Goal: Transaction & Acquisition: Purchase product/service

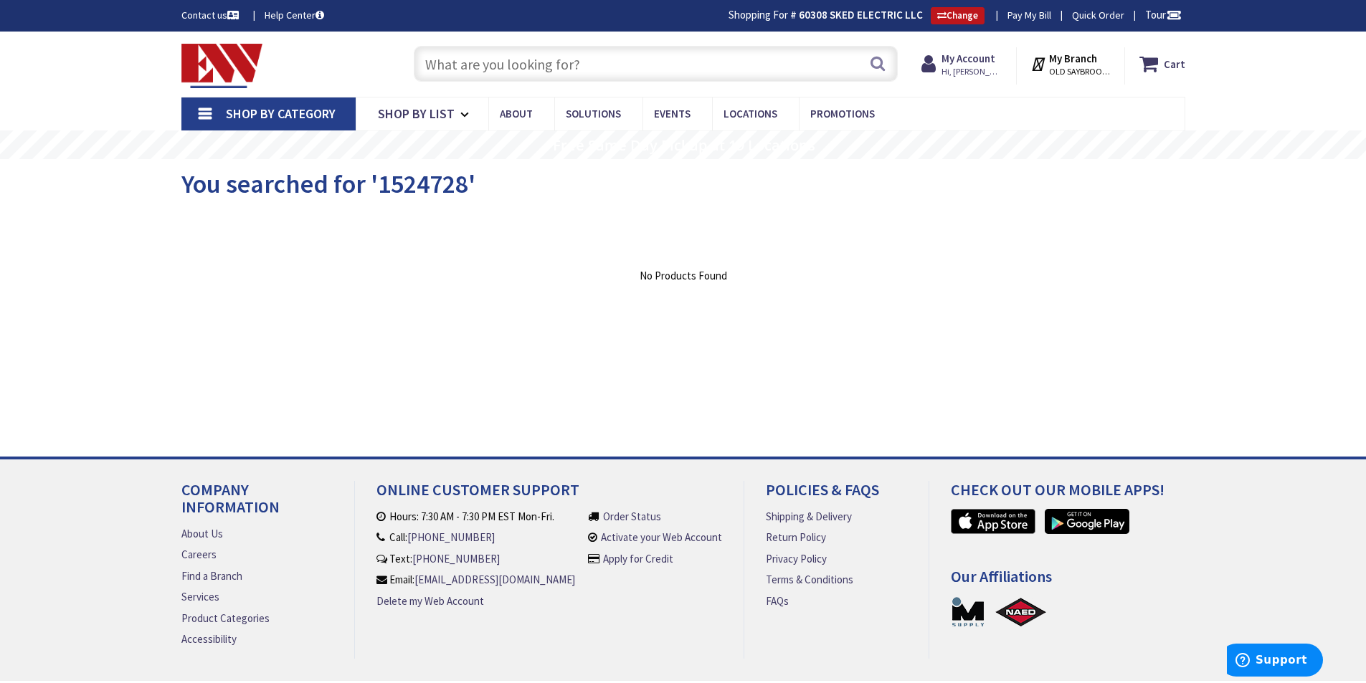
click at [871, 247] on div "Clear all" at bounding box center [683, 255] width 1004 height 27
click at [564, 72] on input "text" at bounding box center [656, 64] width 484 height 36
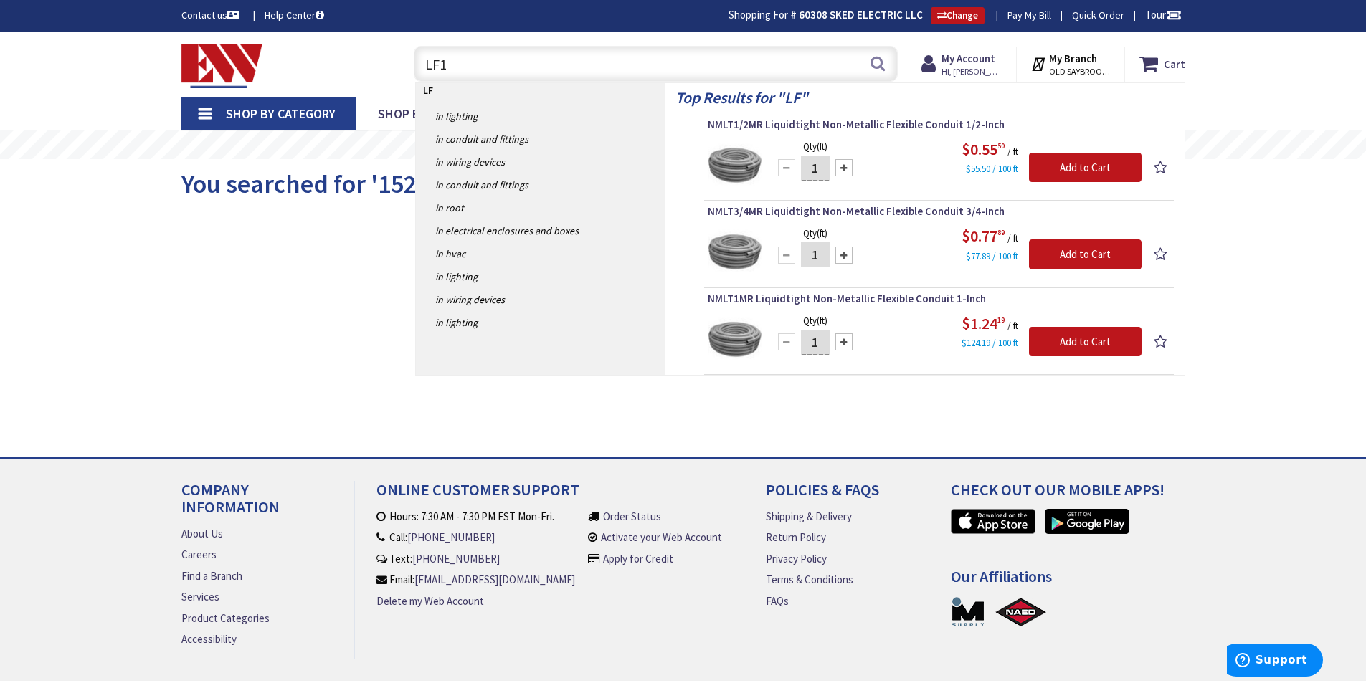
type input "LF17"
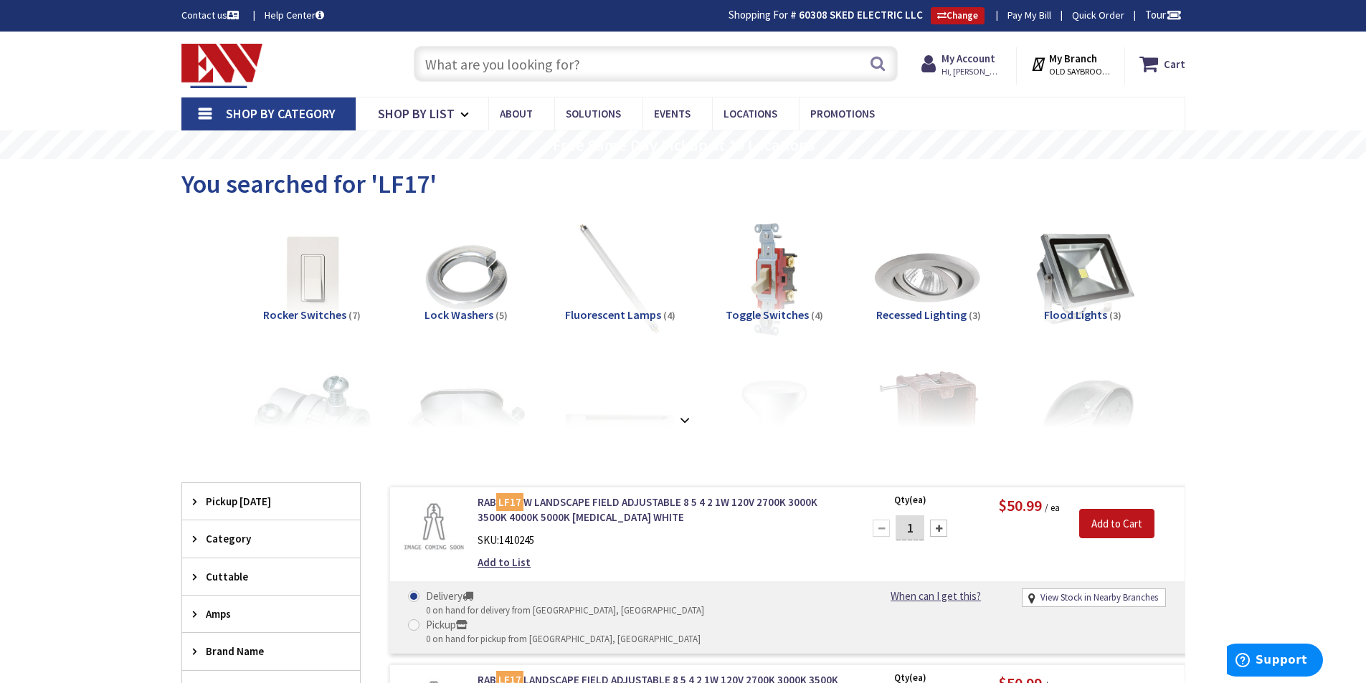
click at [578, 61] on input "text" at bounding box center [656, 64] width 484 height 36
click at [508, 67] on input "text" at bounding box center [656, 64] width 484 height 36
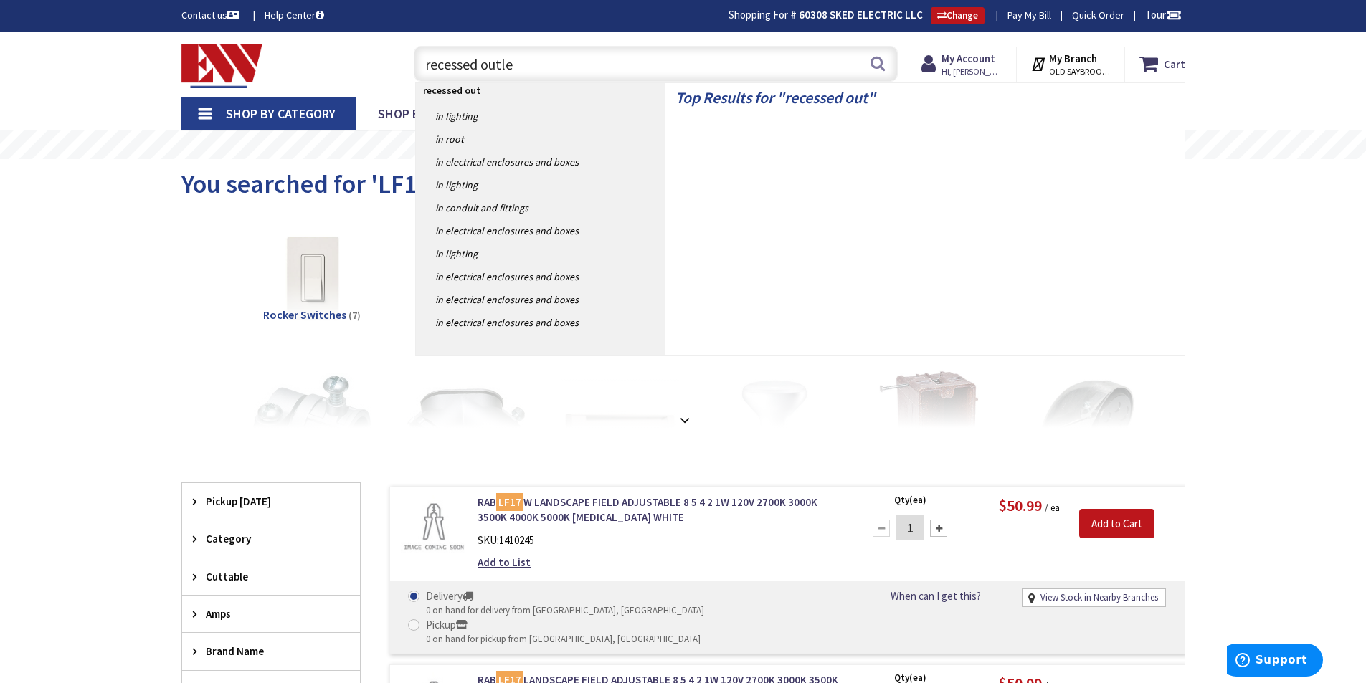
type input "recessed outlet"
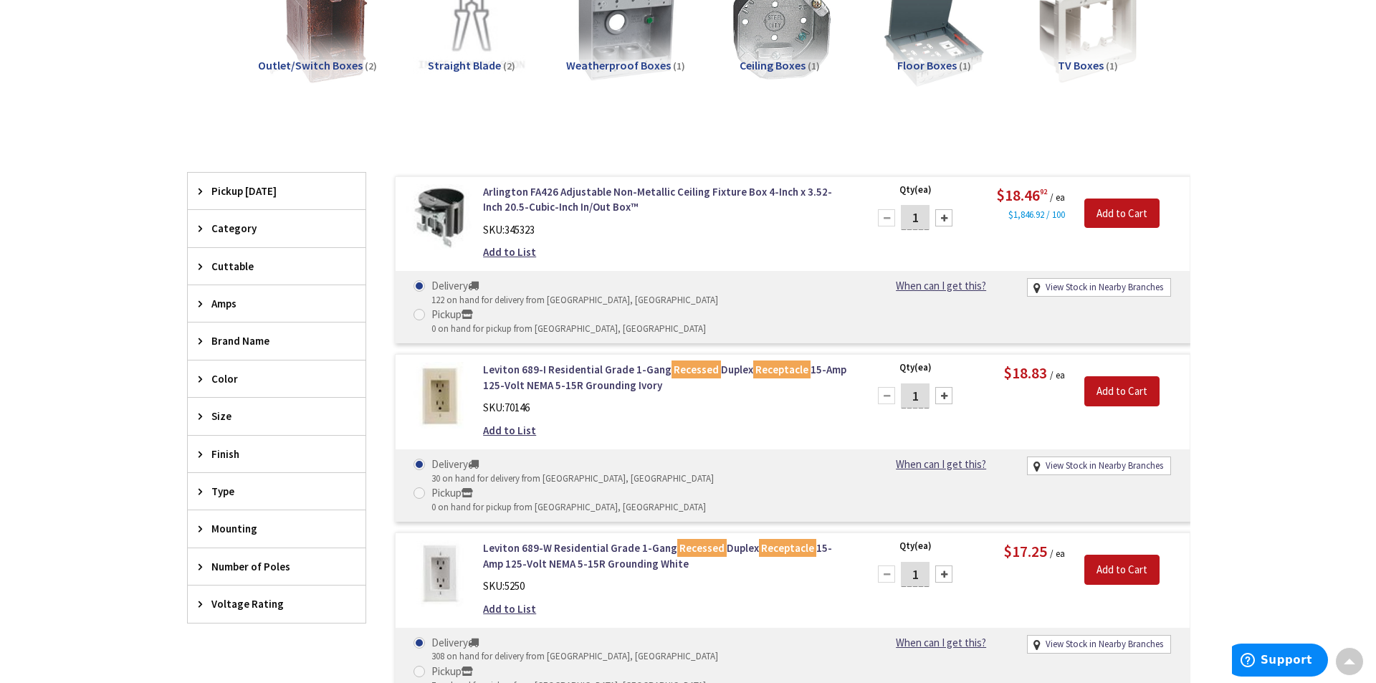
scroll to position [305, 0]
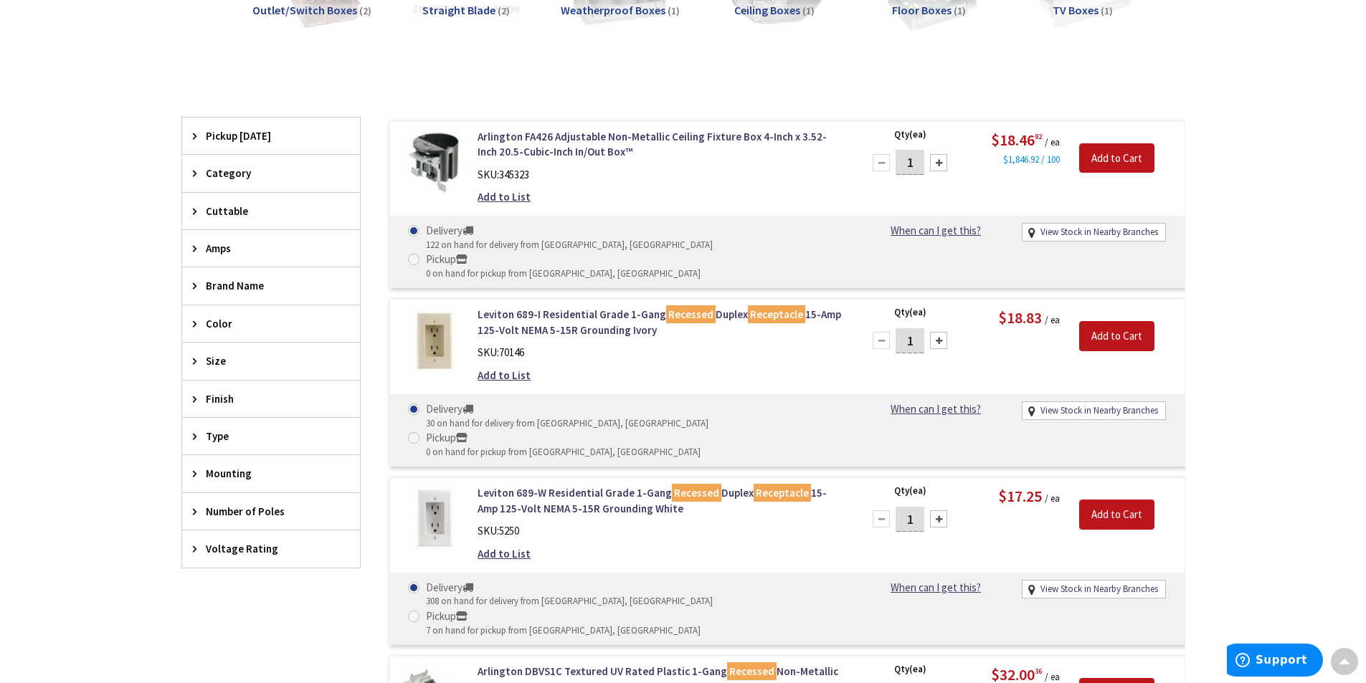
click at [419, 611] on span at bounding box center [413, 616] width 11 height 11
click at [421, 612] on input "Pickup 7 on hand for pickup from Old Saybrook, CT" at bounding box center [416, 616] width 9 height 9
radio input "true"
click at [936, 510] on div at bounding box center [938, 518] width 17 height 17
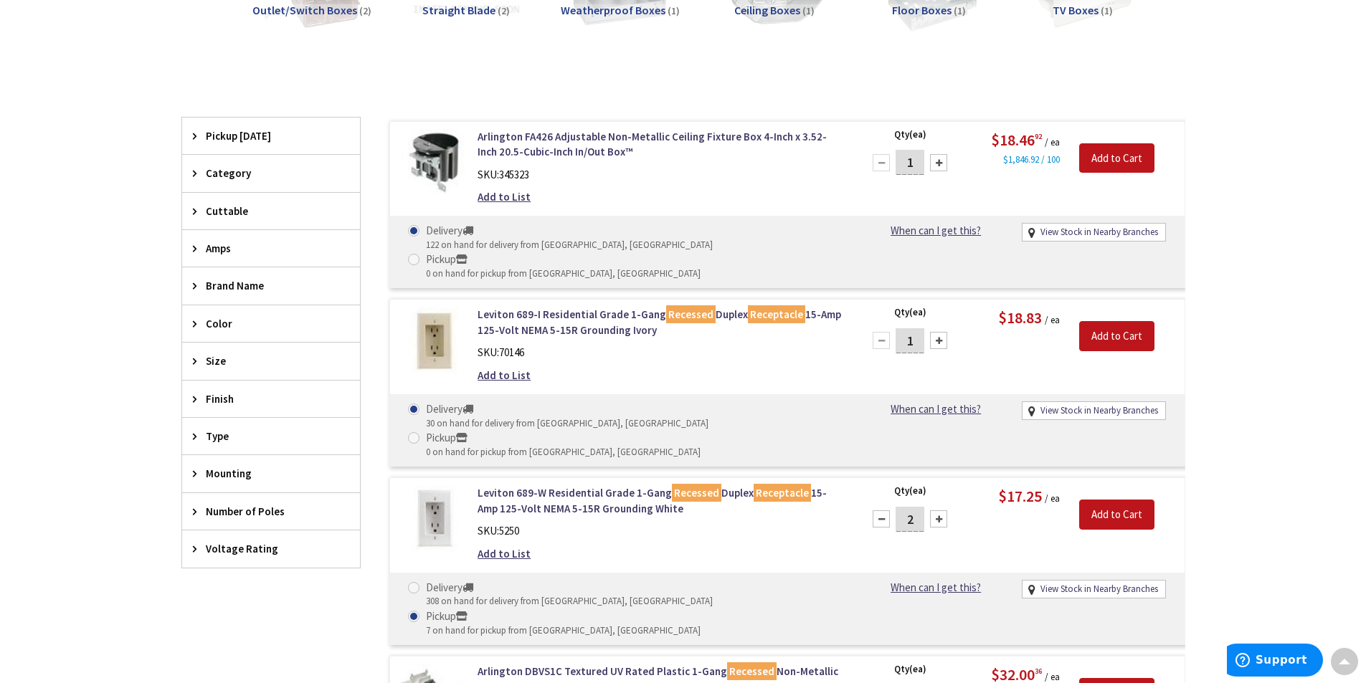
type input "3"
click at [1107, 500] on input "Add to Cart" at bounding box center [1116, 515] width 75 height 30
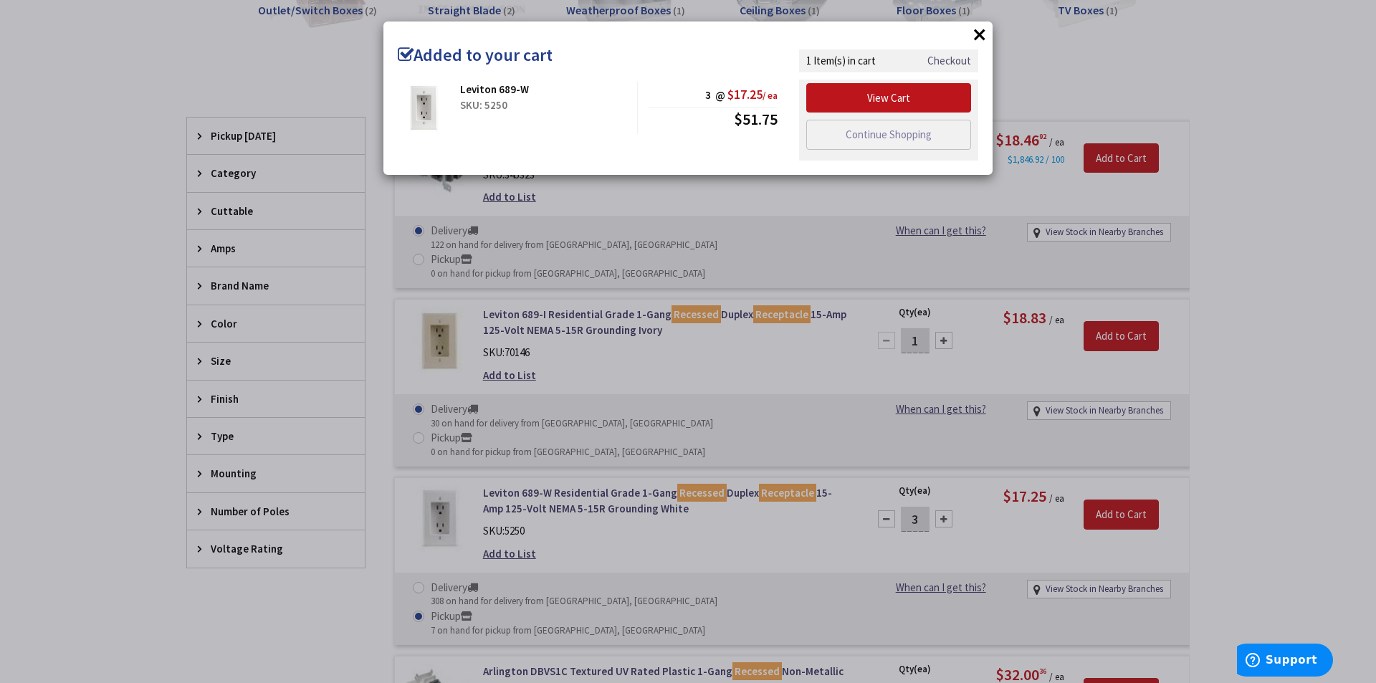
click at [952, 60] on link "Checkout" at bounding box center [950, 60] width 44 height 15
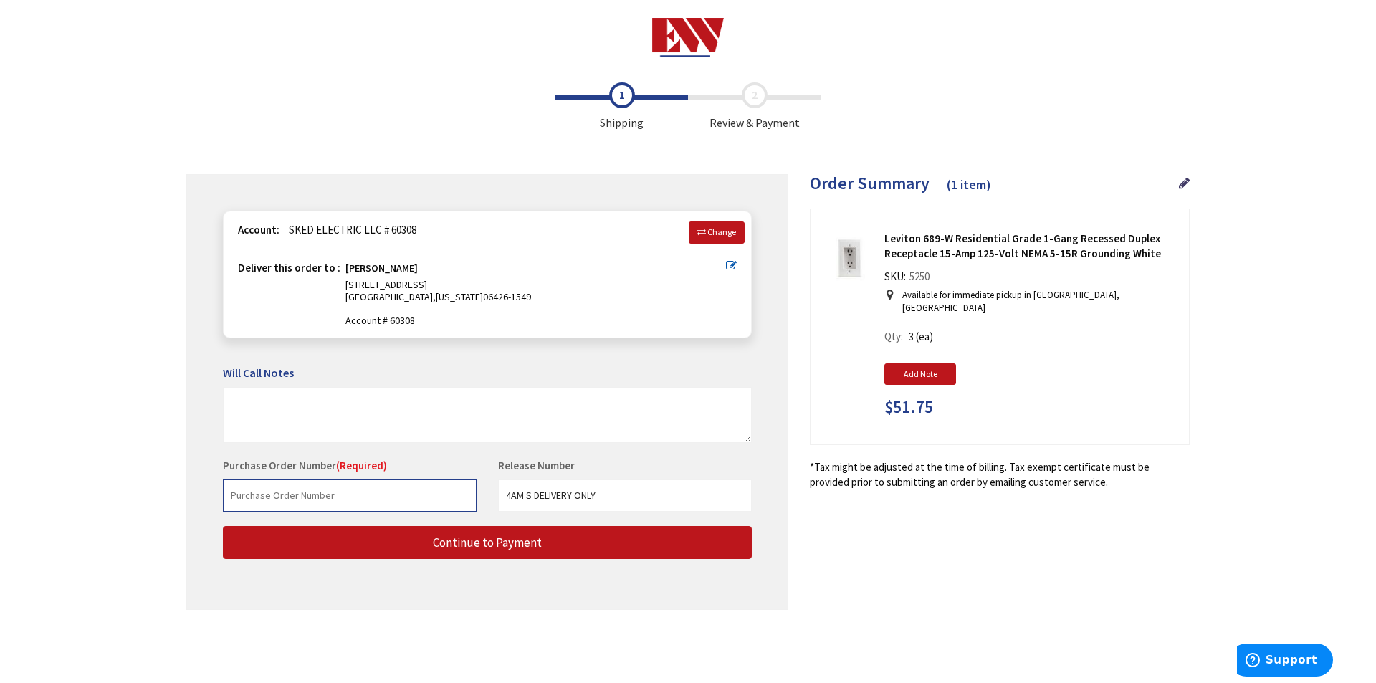
click at [300, 497] on input "text" at bounding box center [350, 496] width 254 height 32
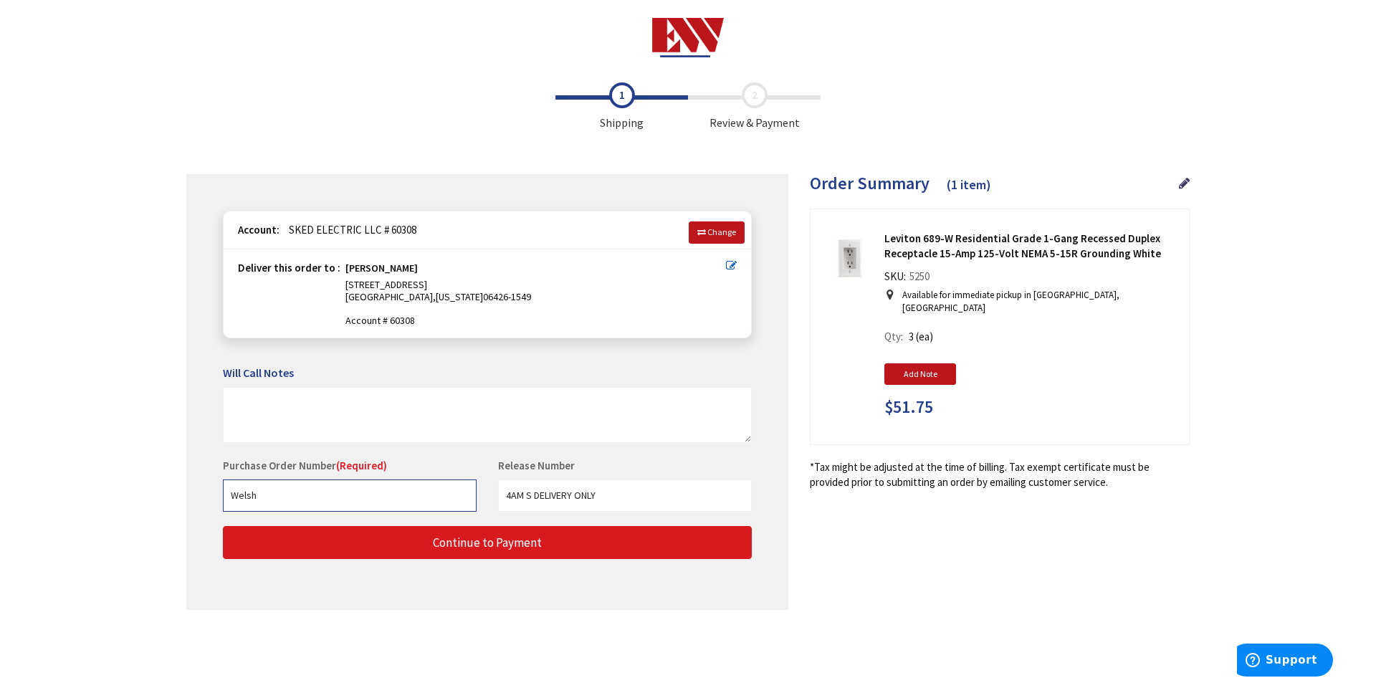
type input "Welsh"
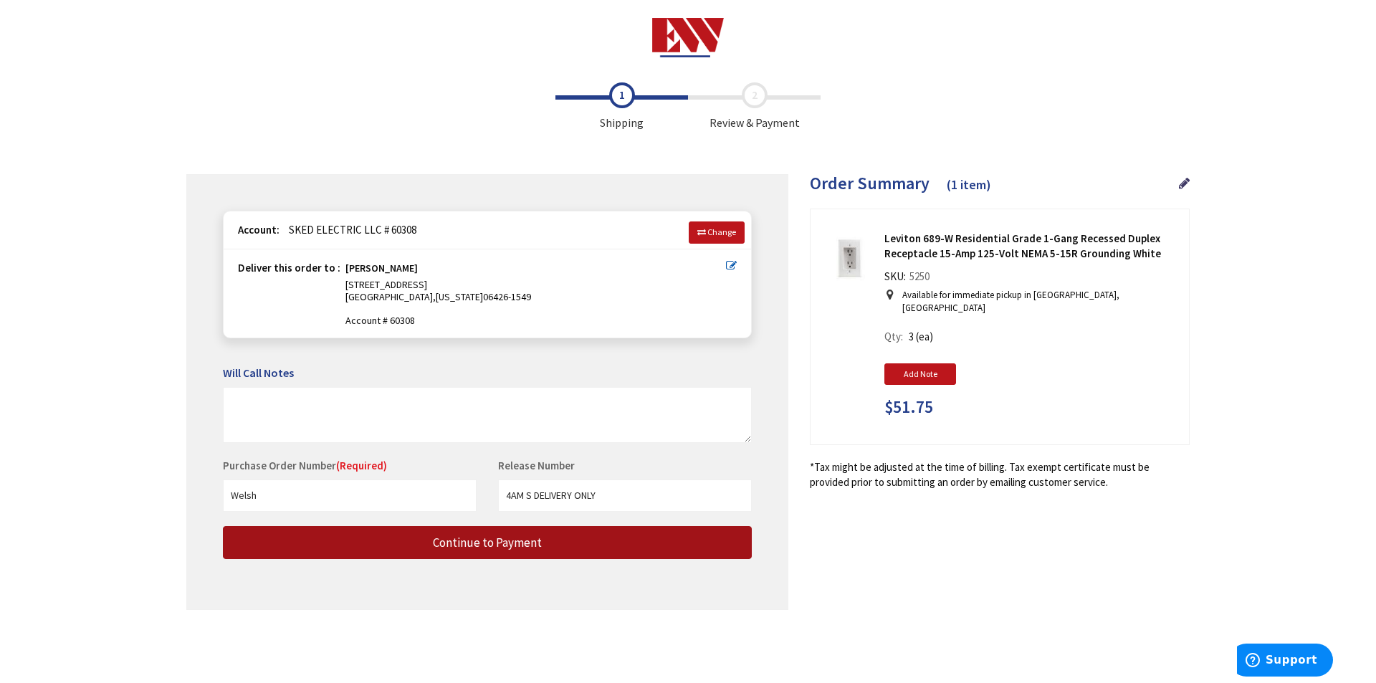
click at [462, 546] on span "Continue to Payment" at bounding box center [487, 543] width 109 height 16
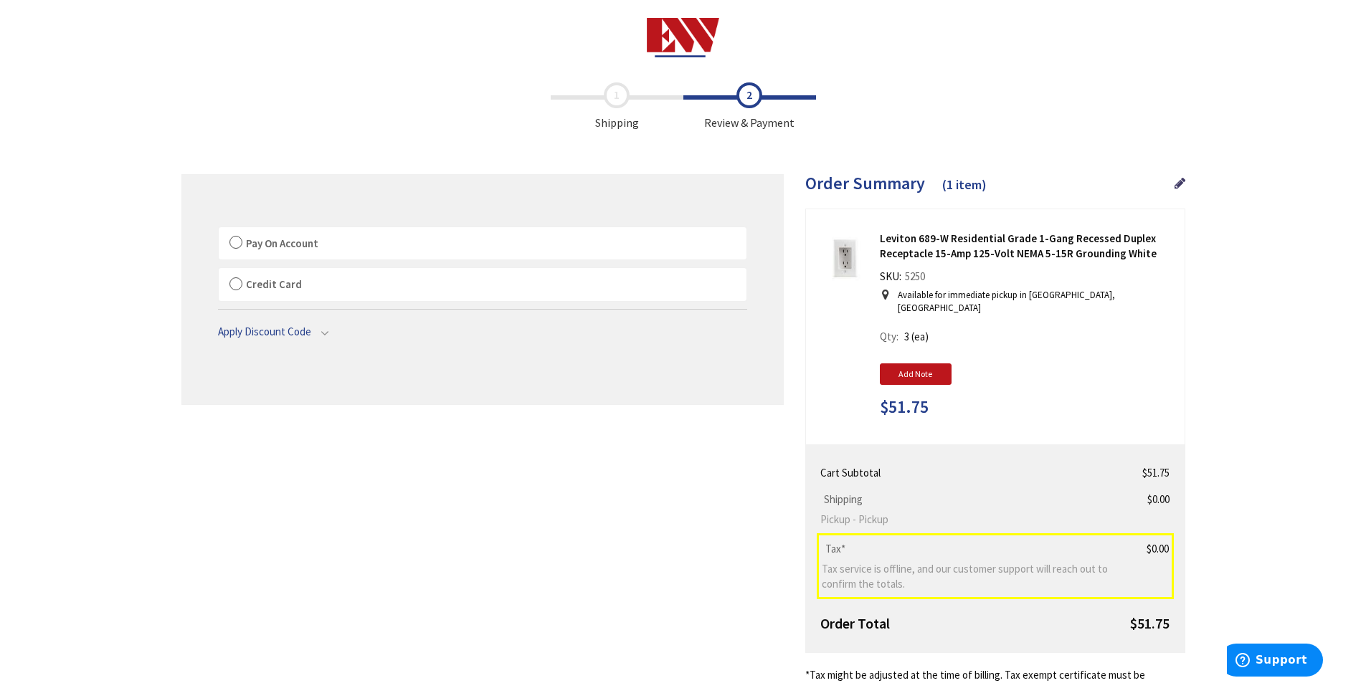
click at [232, 245] on label "Pay On Account" at bounding box center [483, 243] width 528 height 33
click at [219, 230] on input "Pay On Account" at bounding box center [219, 230] width 0 height 0
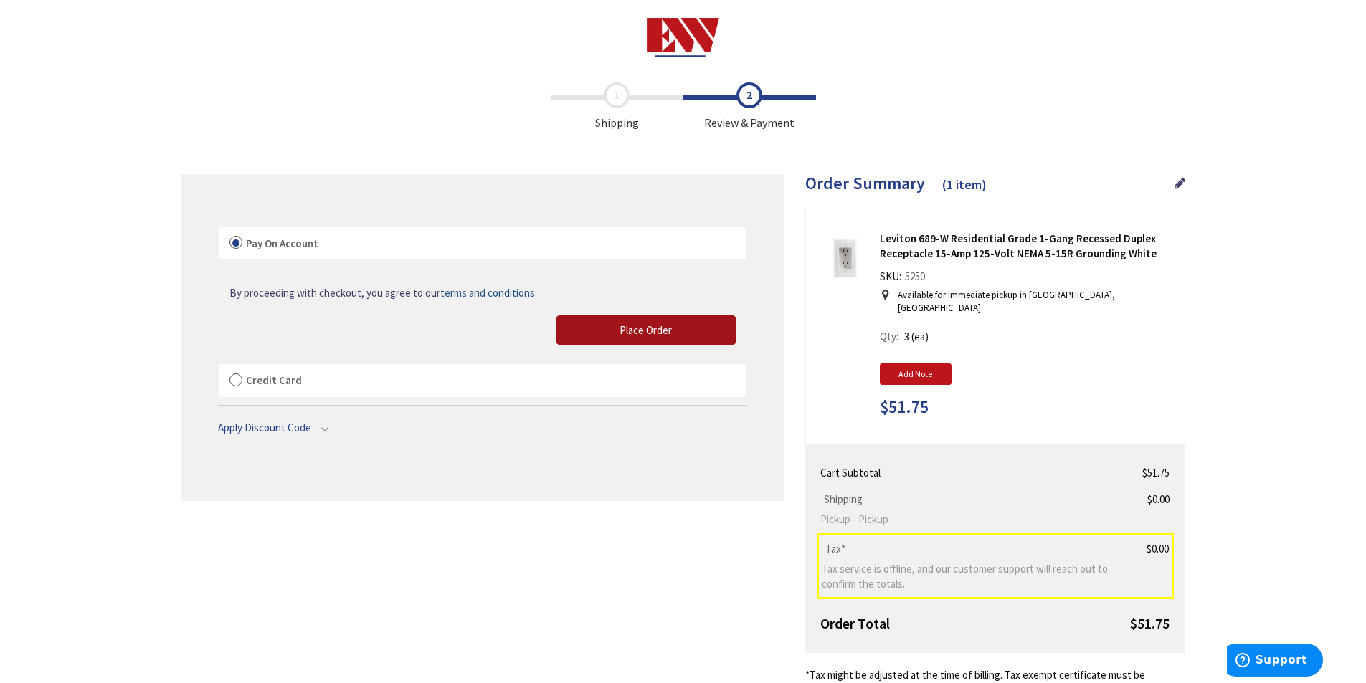
click at [669, 325] on span "Place Order" at bounding box center [645, 330] width 52 height 14
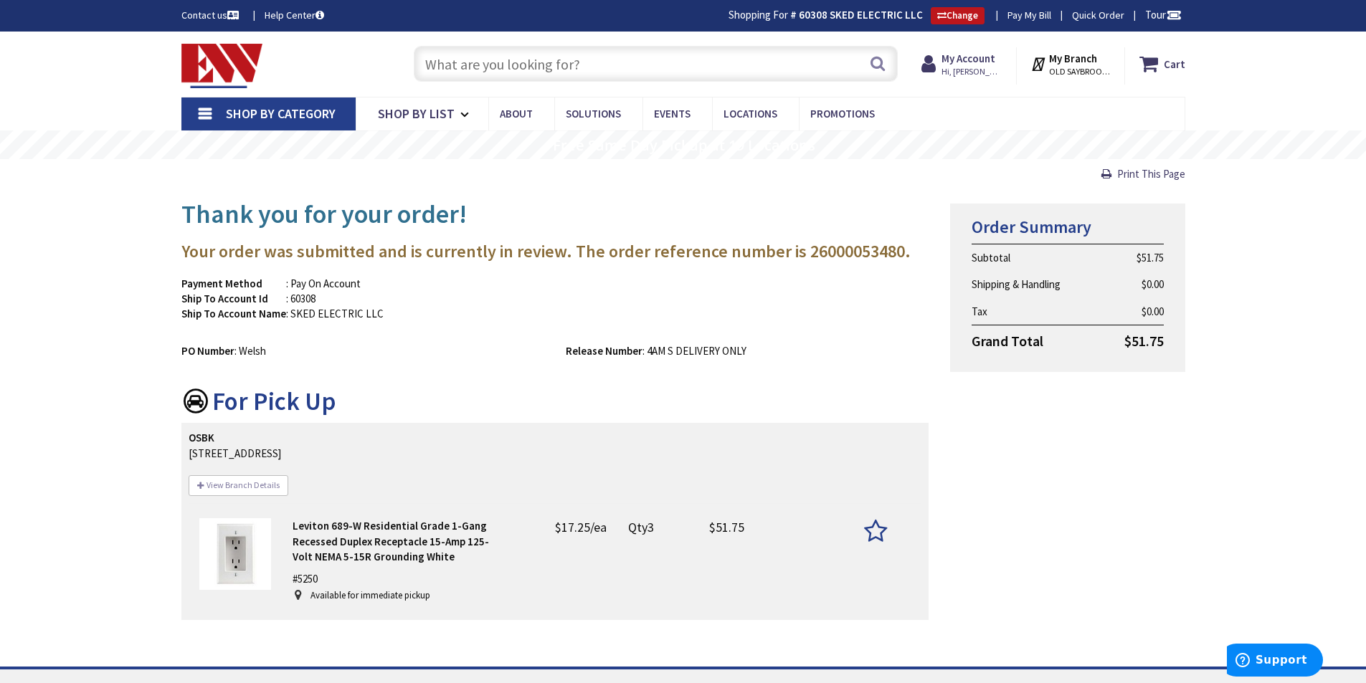
click at [604, 68] on input "text" at bounding box center [656, 64] width 484 height 36
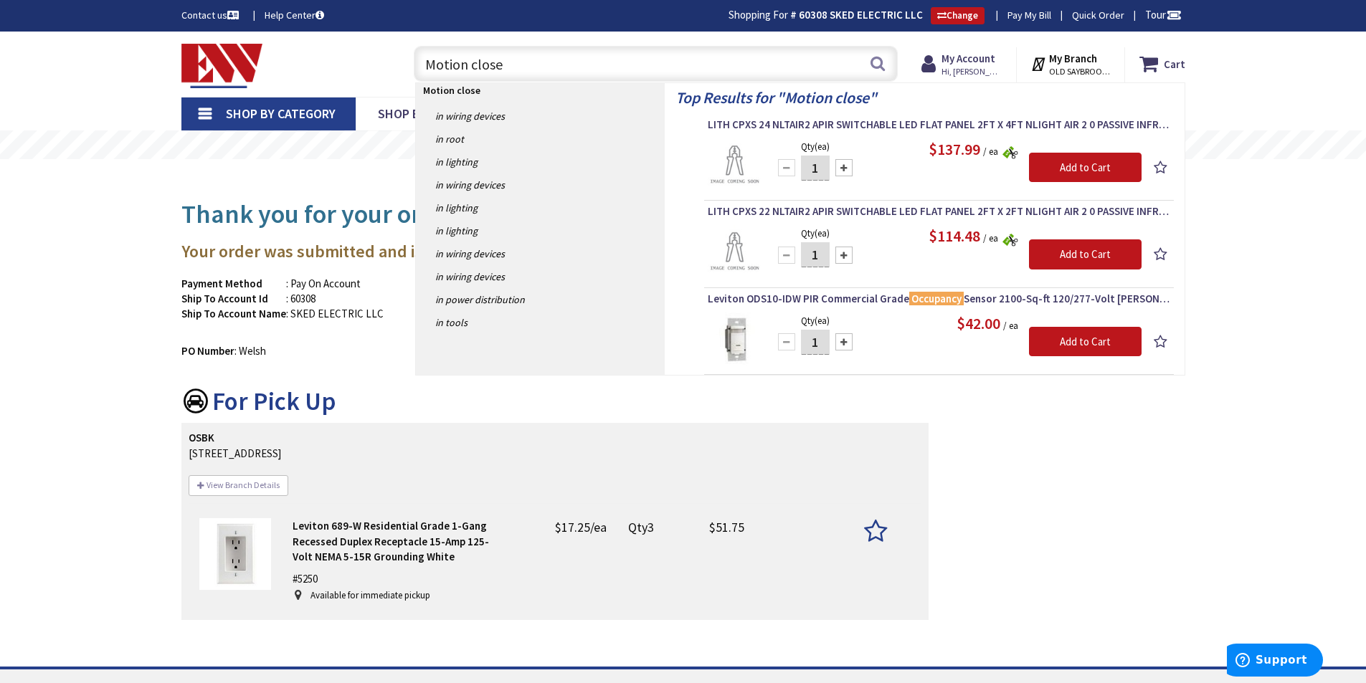
type input "Motion closet"
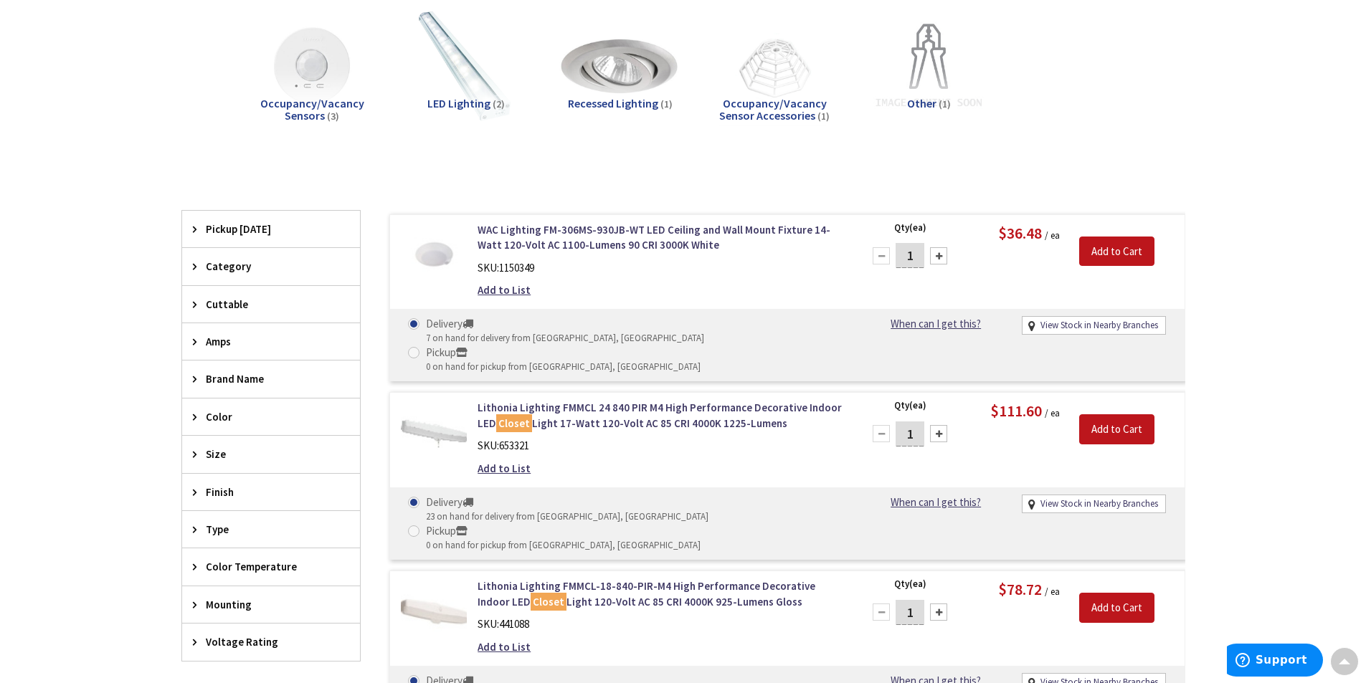
scroll to position [122, 0]
